Goal: Check status: Check status

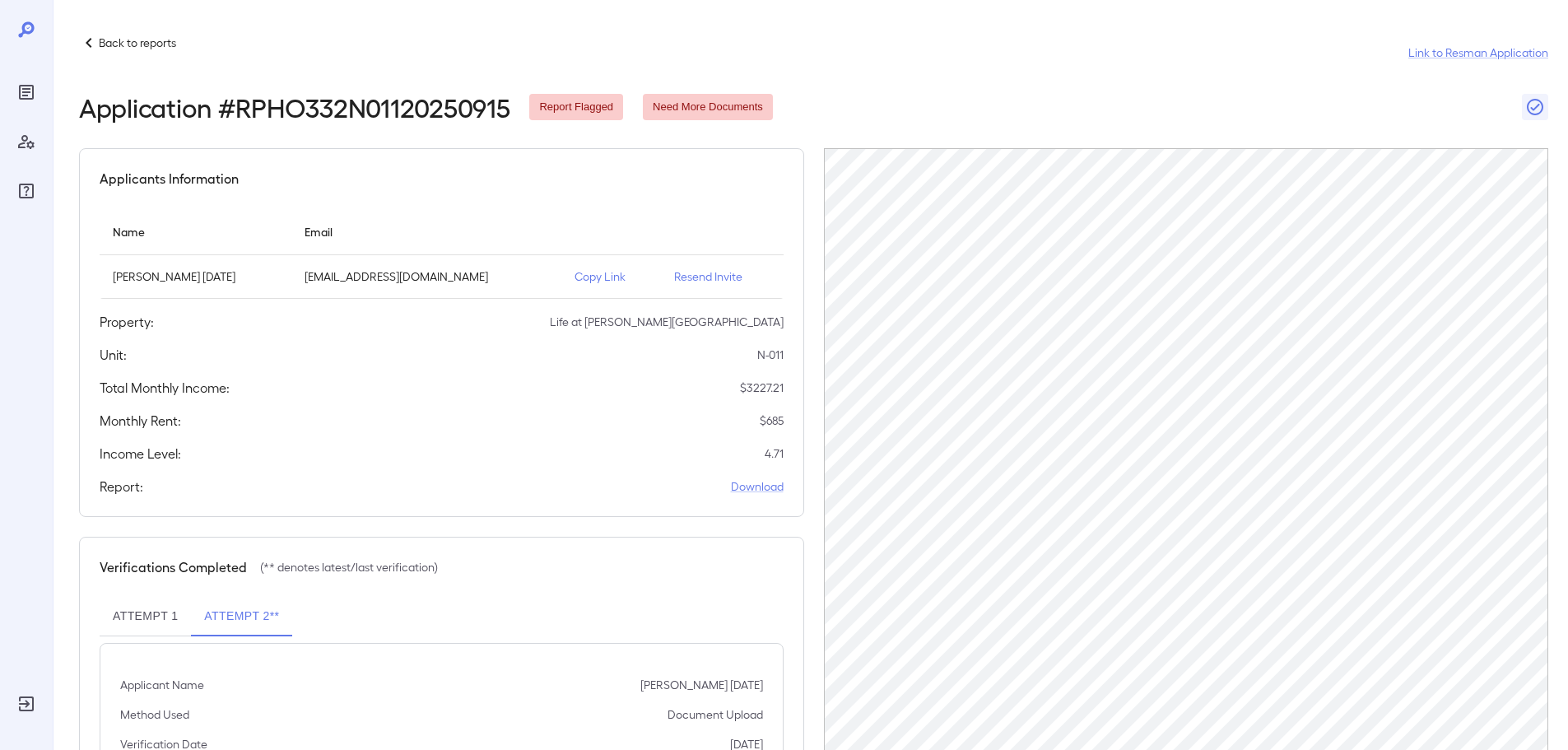
click at [112, 43] on p "Back to reports" at bounding box center [137, 43] width 78 height 16
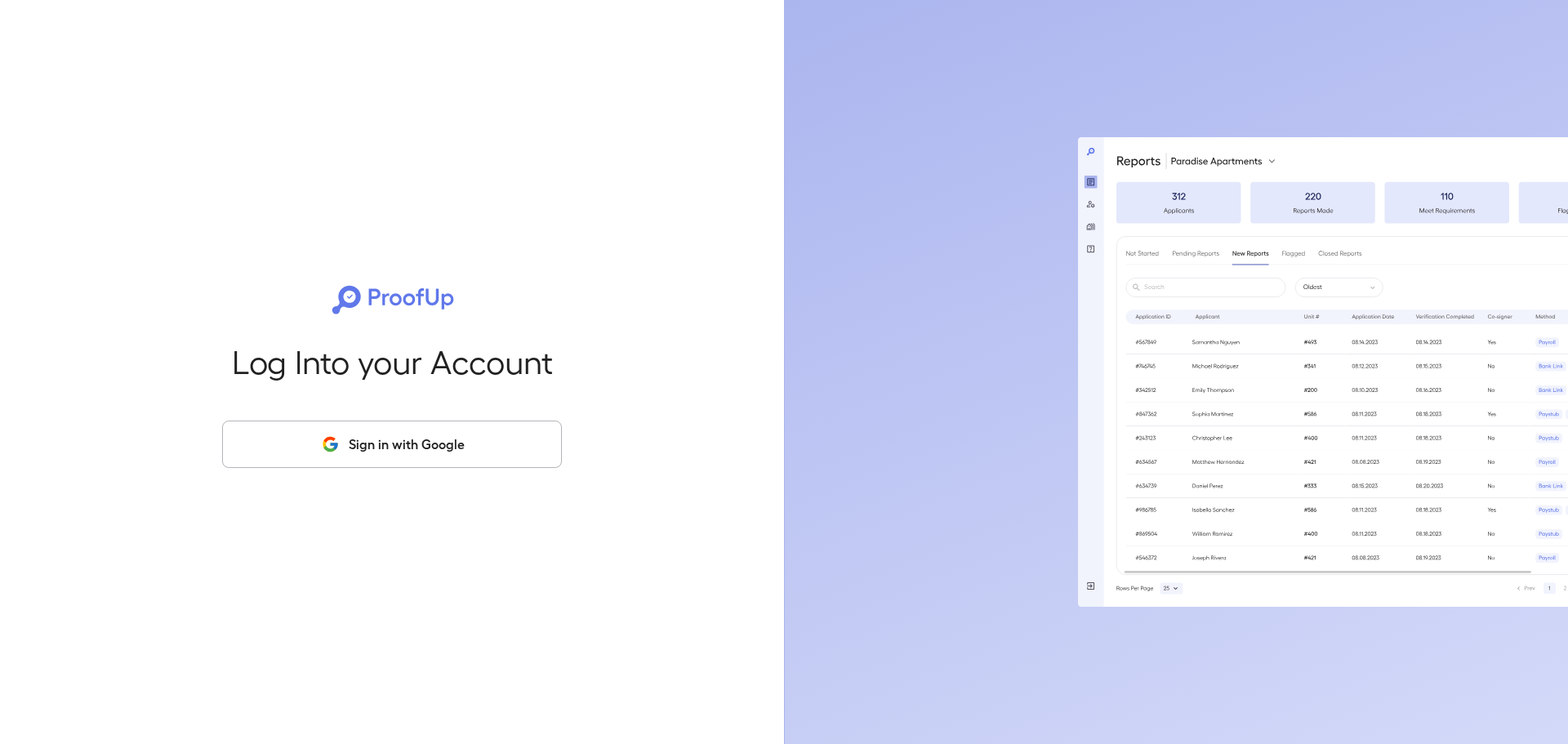
click at [381, 449] on button "Sign in with Google" at bounding box center [392, 444] width 340 height 47
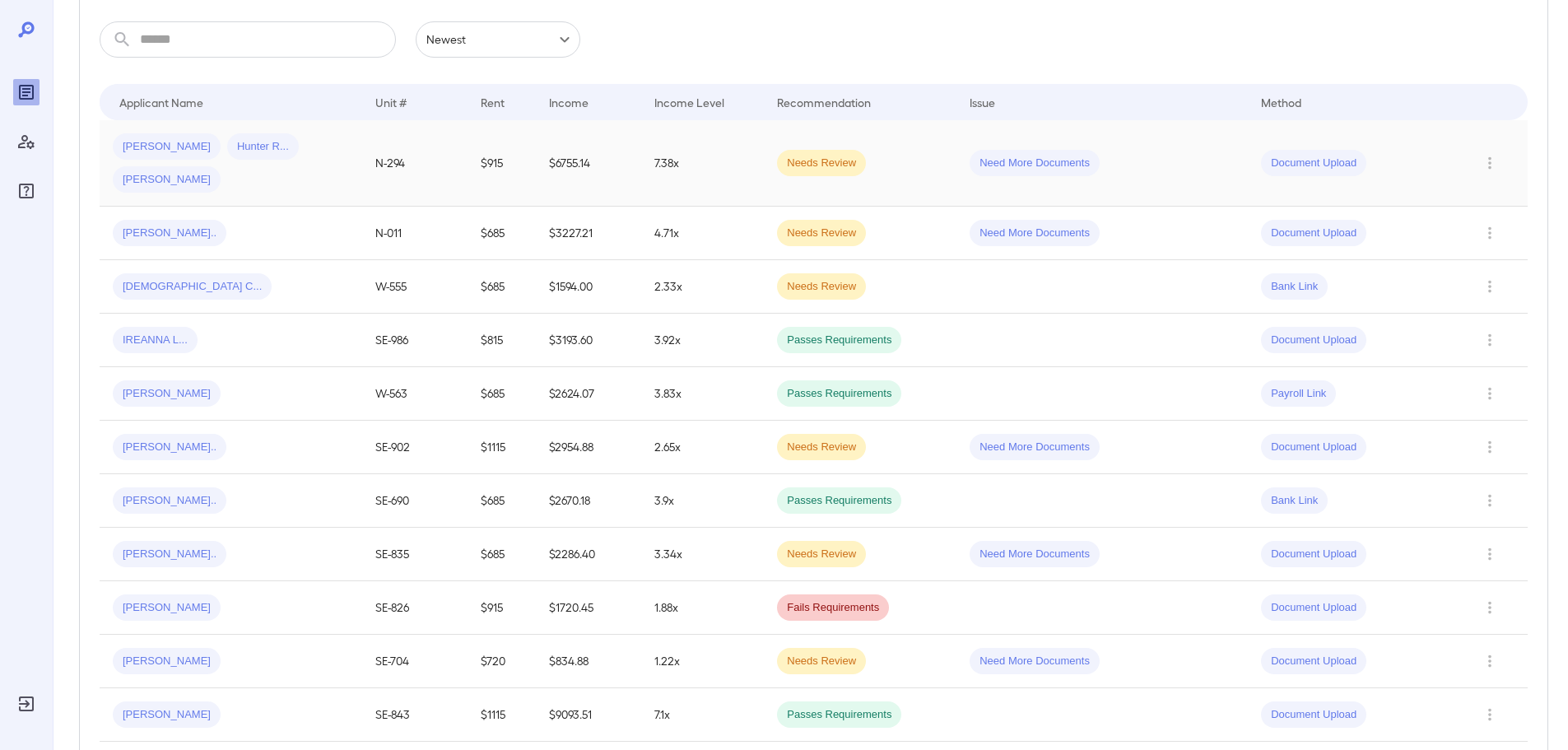
scroll to position [247, 0]
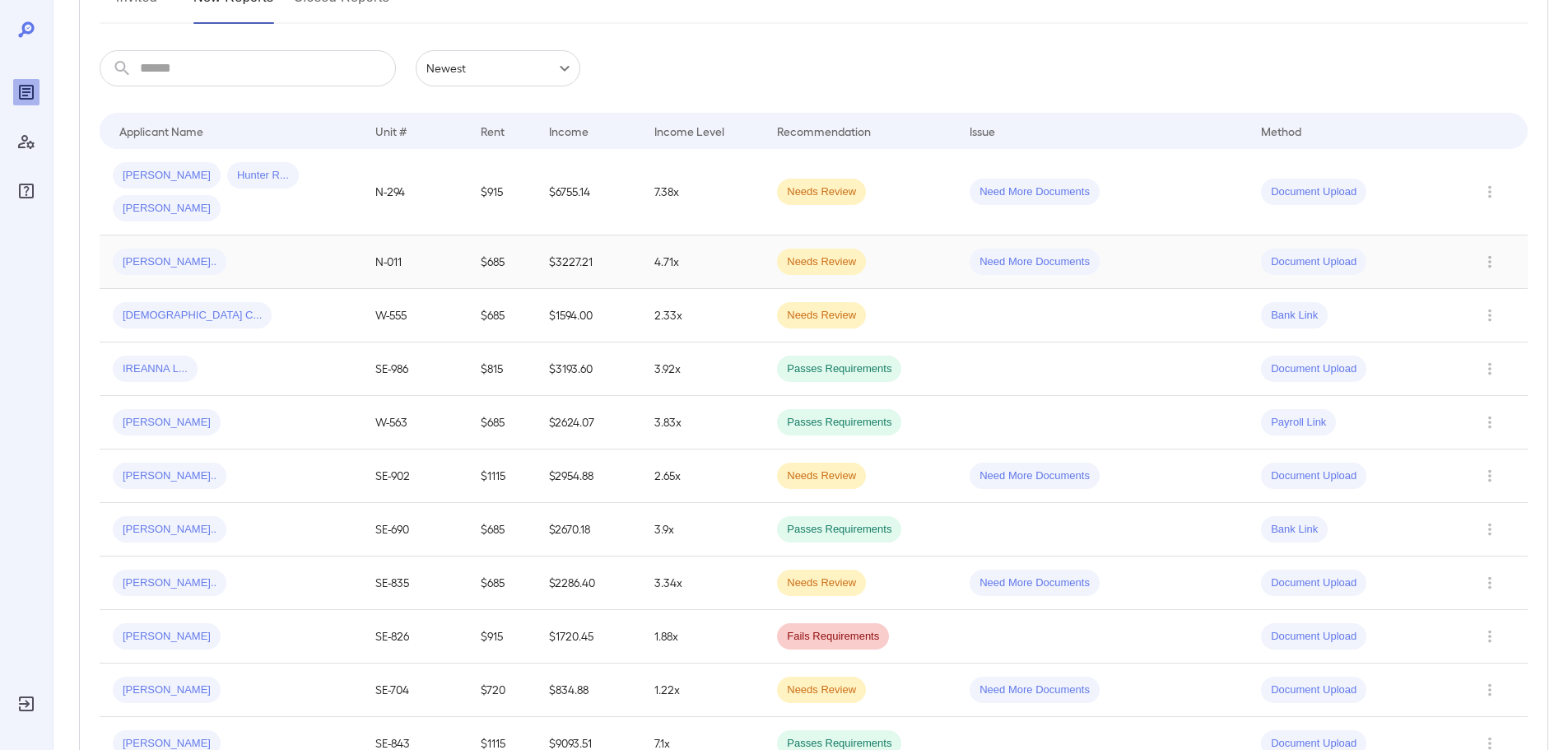
click at [255, 249] on div "Eddy O..." at bounding box center [231, 262] width 236 height 26
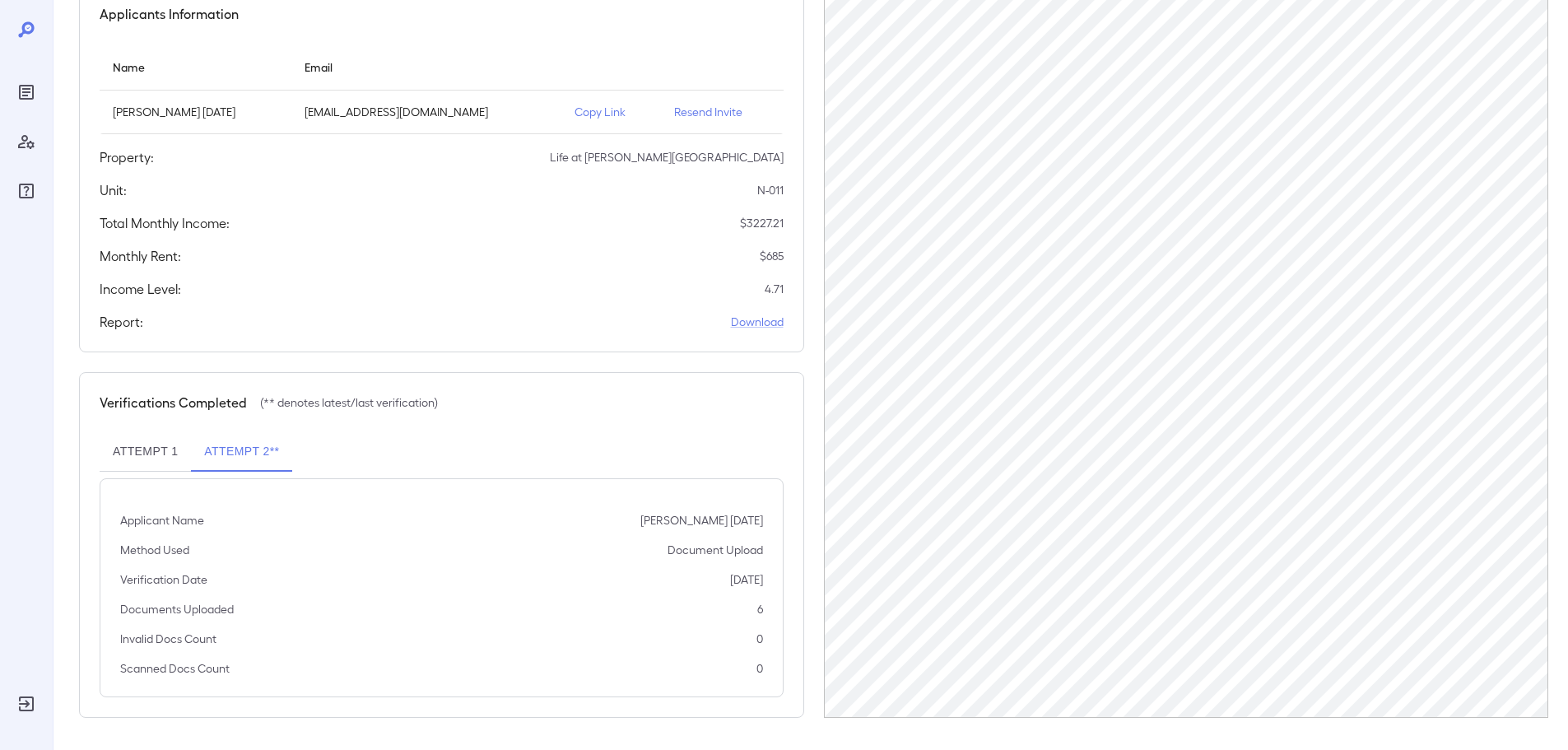
scroll to position [166, 0]
